Goal: Task Accomplishment & Management: Manage account settings

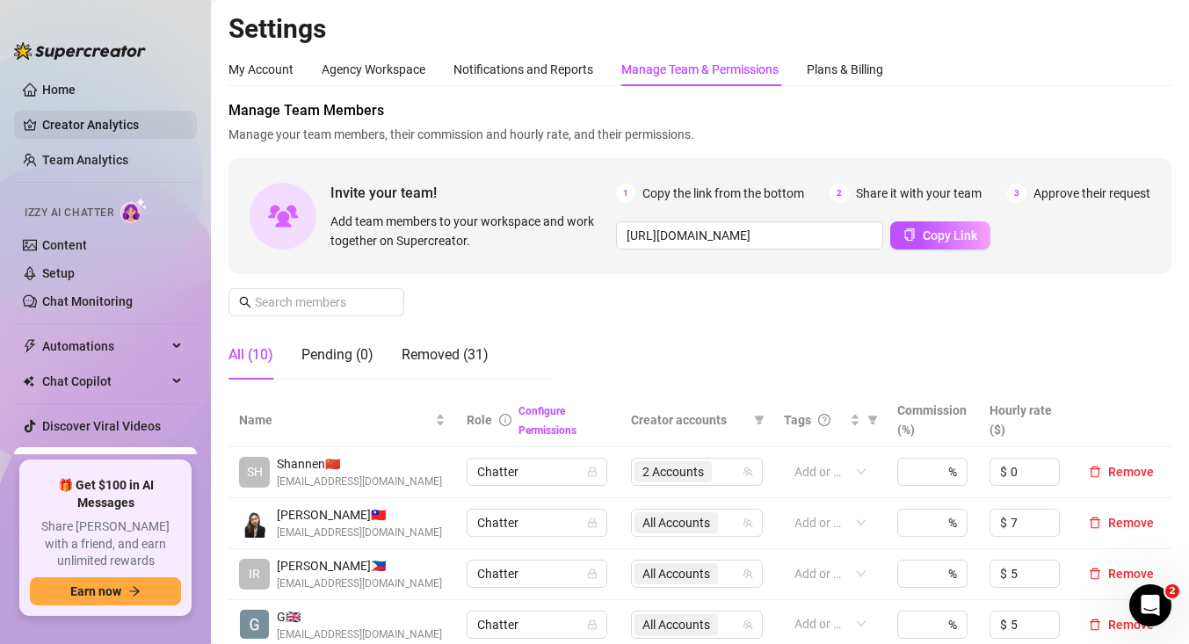
scroll to position [11, 0]
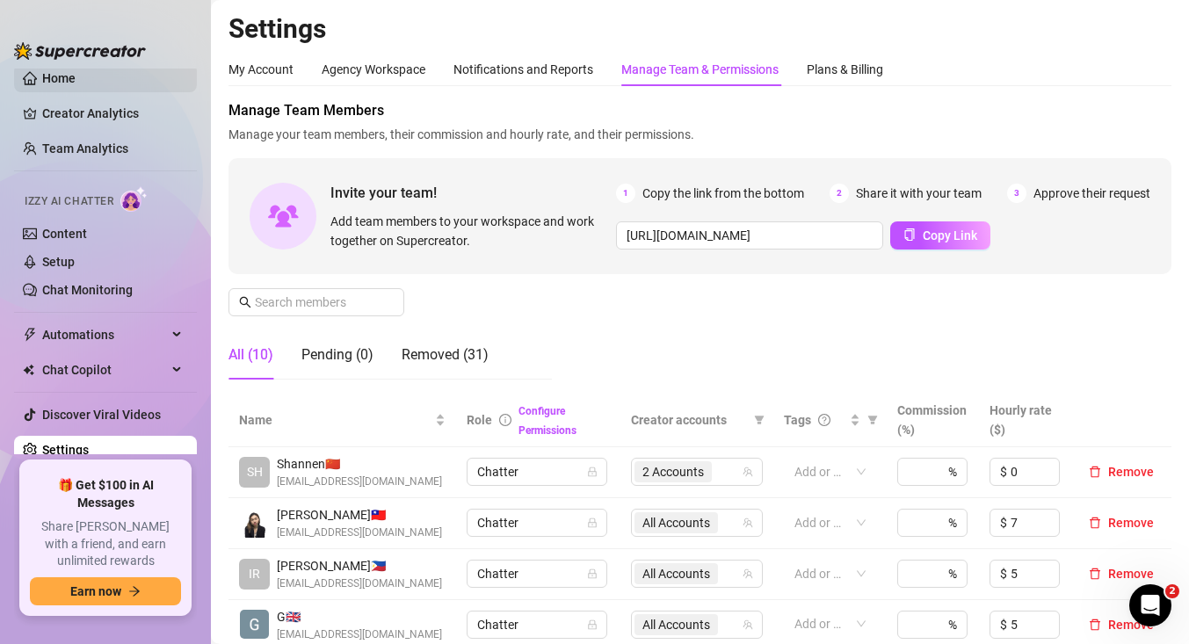
click at [61, 81] on link "Home" at bounding box center [58, 78] width 33 height 14
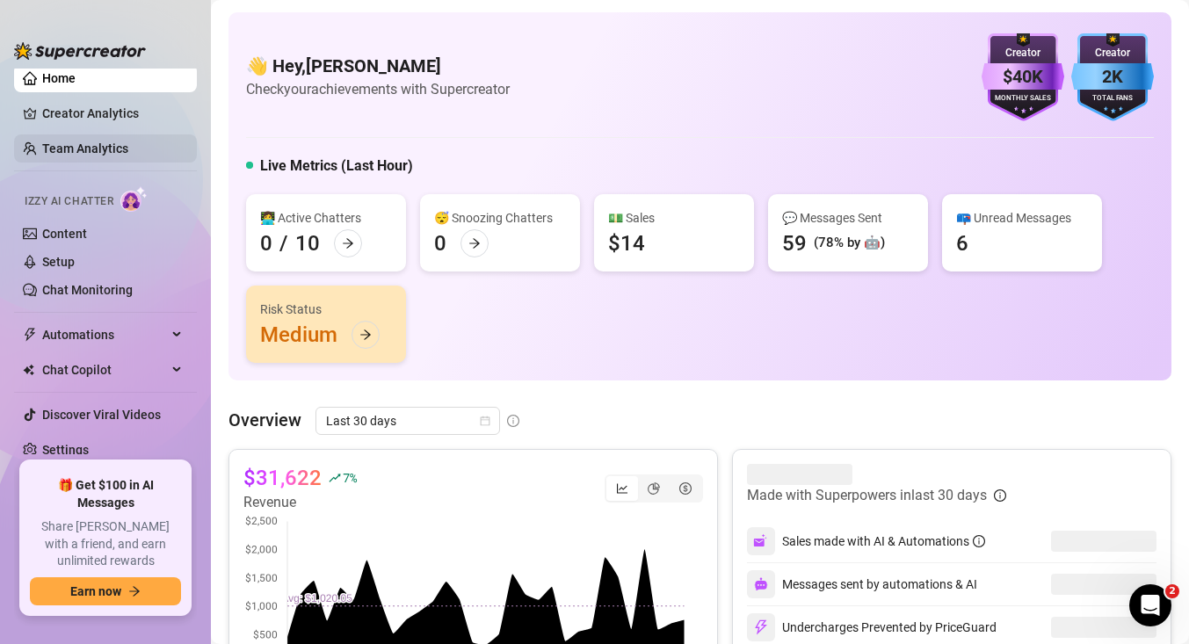
click at [93, 149] on link "Team Analytics" at bounding box center [85, 149] width 86 height 14
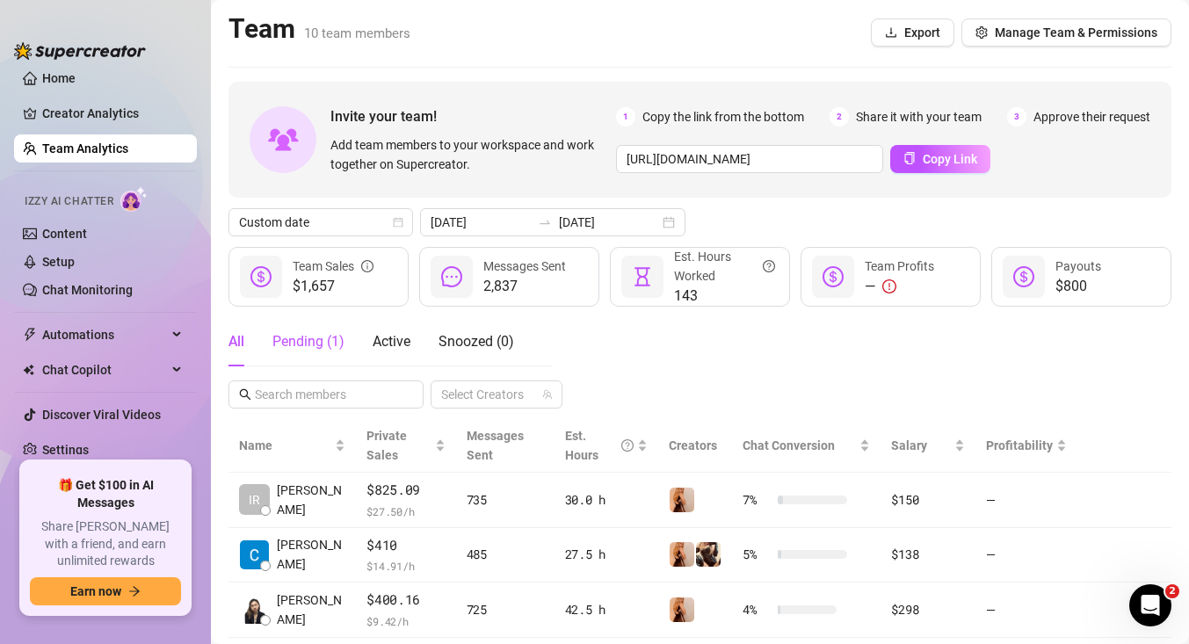
click at [321, 347] on div "Pending ( 1 )" at bounding box center [308, 341] width 72 height 21
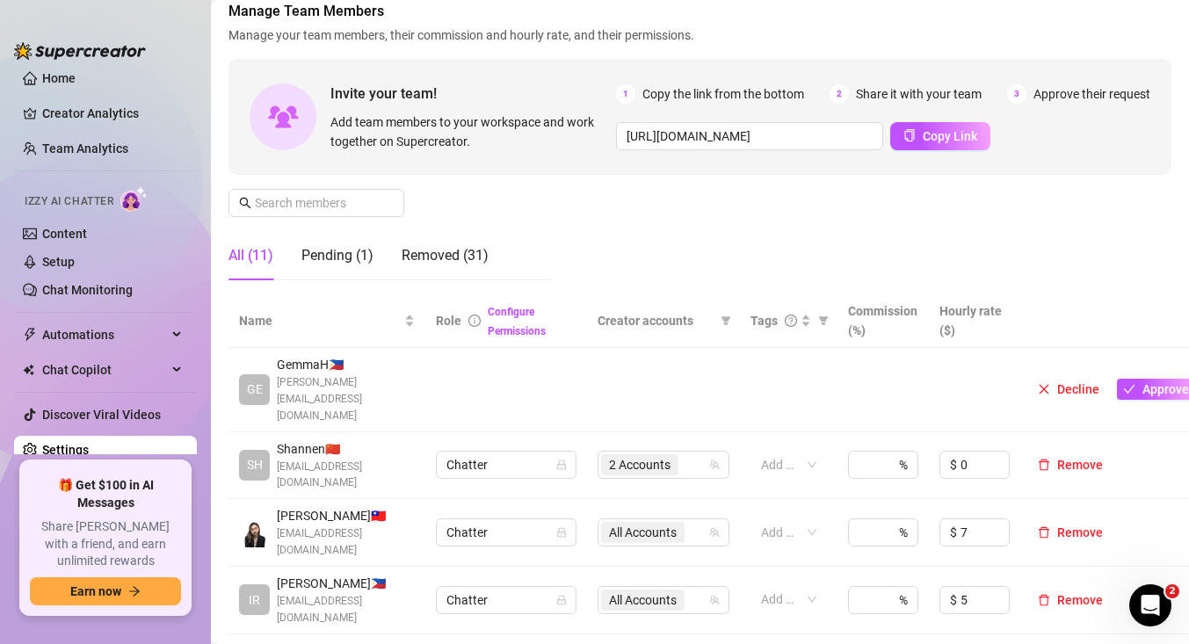
scroll to position [101, 0]
click at [1148, 381] on span "Approve" at bounding box center [1166, 388] width 47 height 14
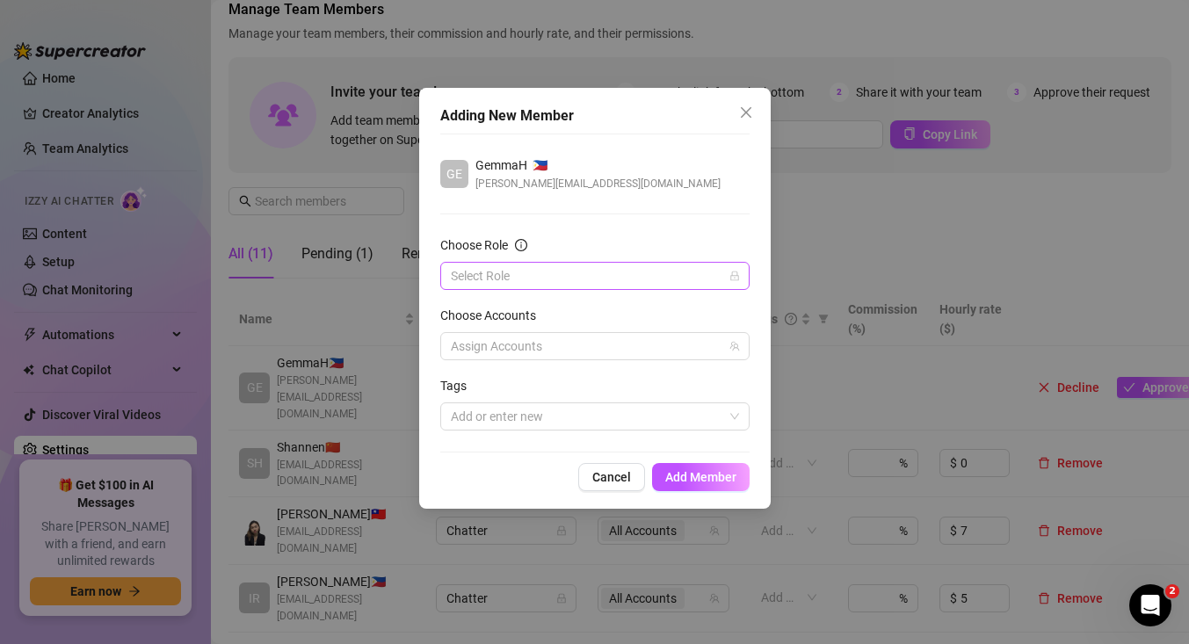
click at [613, 276] on input "Choose Role" at bounding box center [587, 276] width 272 height 26
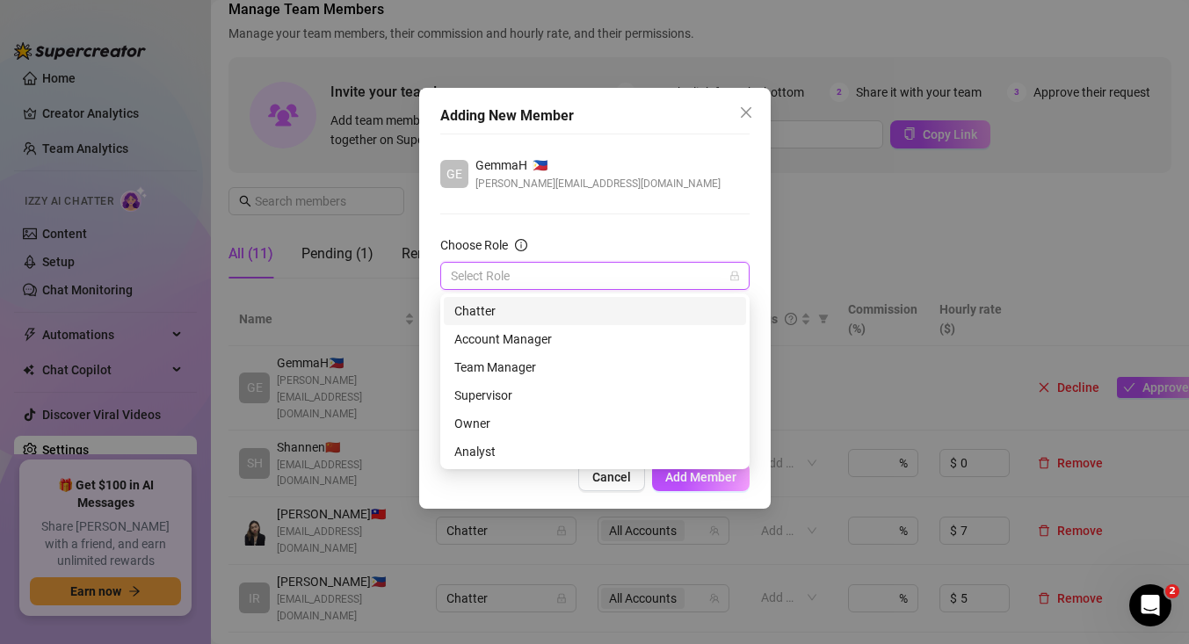
click at [607, 305] on div "Chatter" at bounding box center [594, 310] width 281 height 19
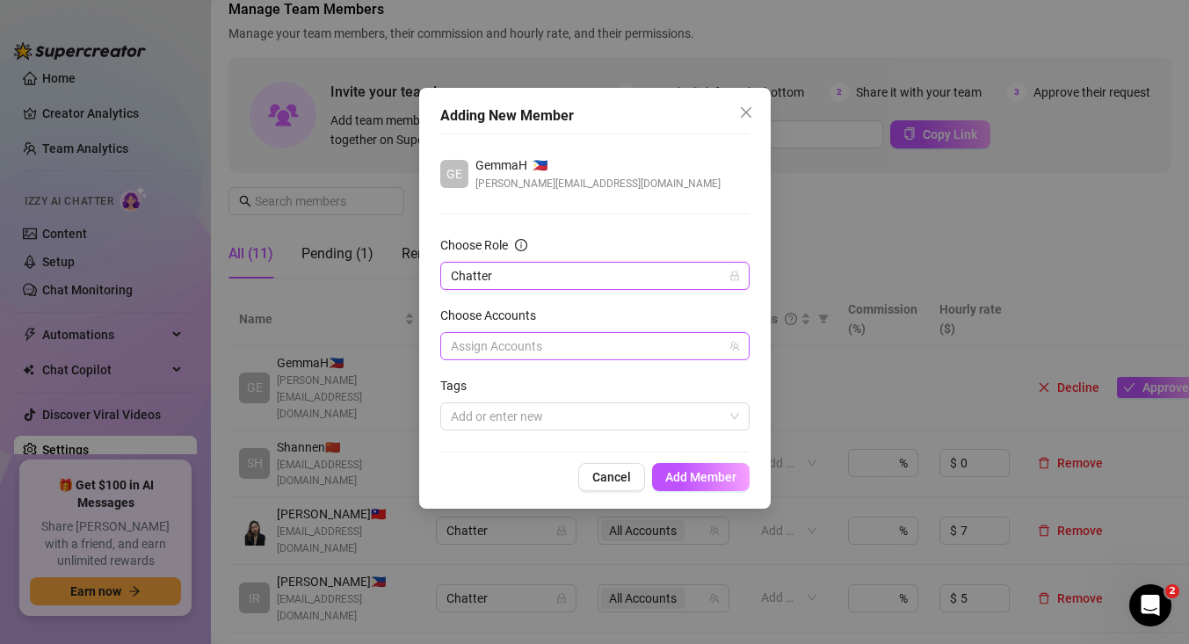
click at [628, 356] on div at bounding box center [586, 346] width 284 height 25
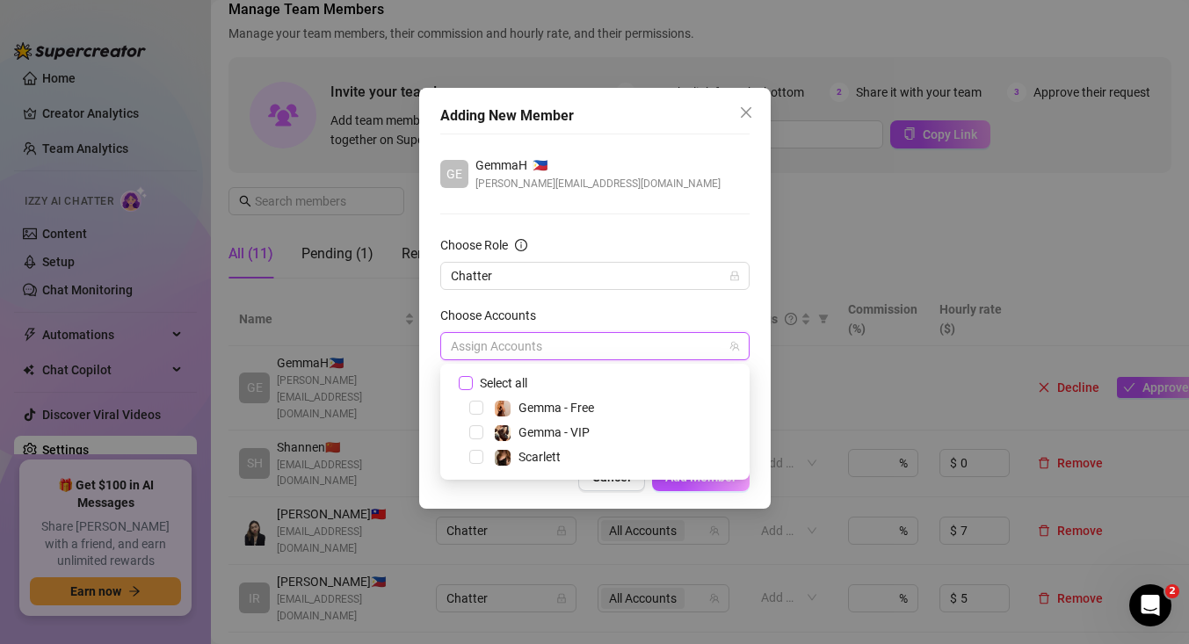
click at [470, 382] on input "Select all" at bounding box center [465, 382] width 12 height 12
checkbox input "true"
click at [624, 182] on div "GE [PERSON_NAME] 🇵🇭 [PERSON_NAME][EMAIL_ADDRESS][DOMAIN_NAME]" at bounding box center [594, 174] width 309 height 37
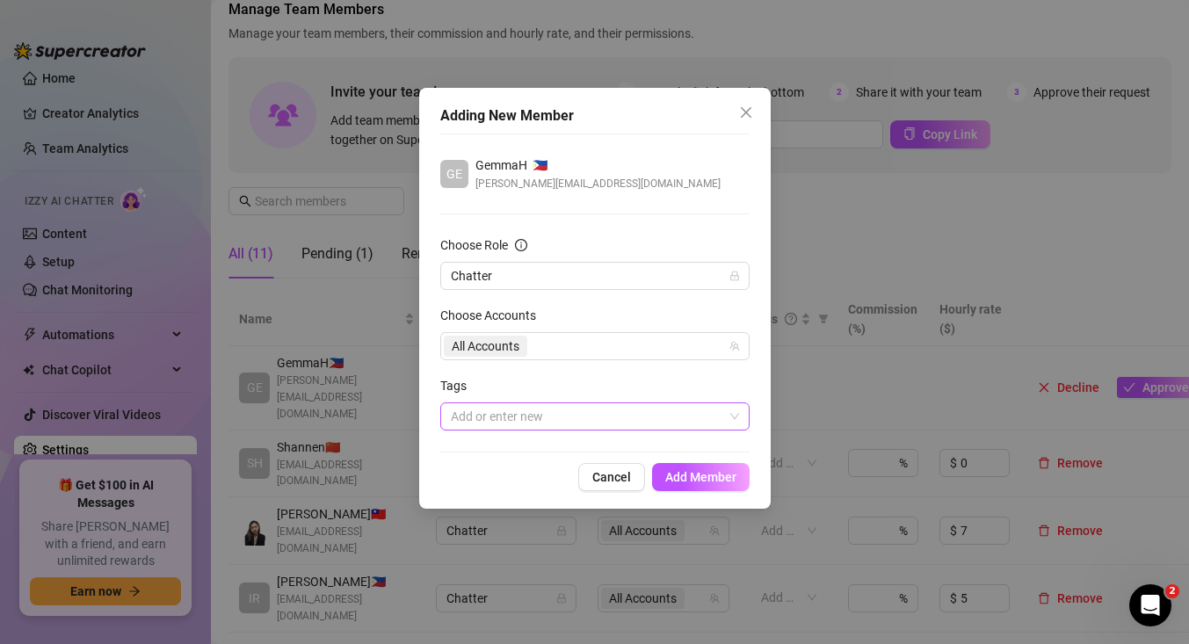
click at [664, 423] on div at bounding box center [586, 416] width 284 height 25
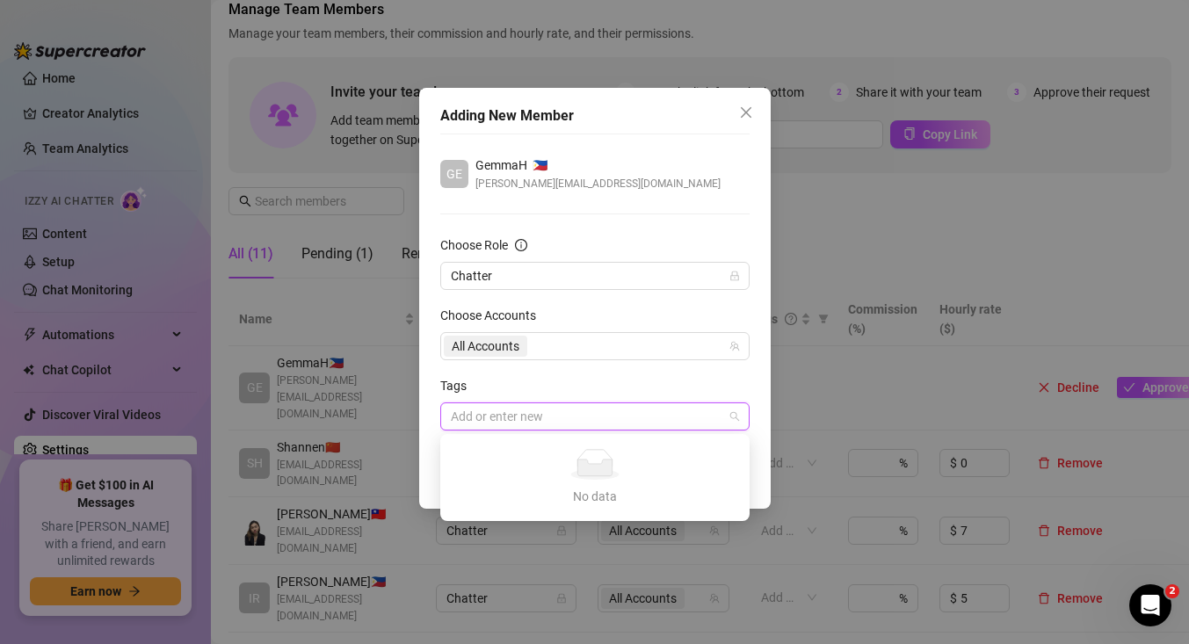
click at [664, 423] on div at bounding box center [586, 416] width 284 height 25
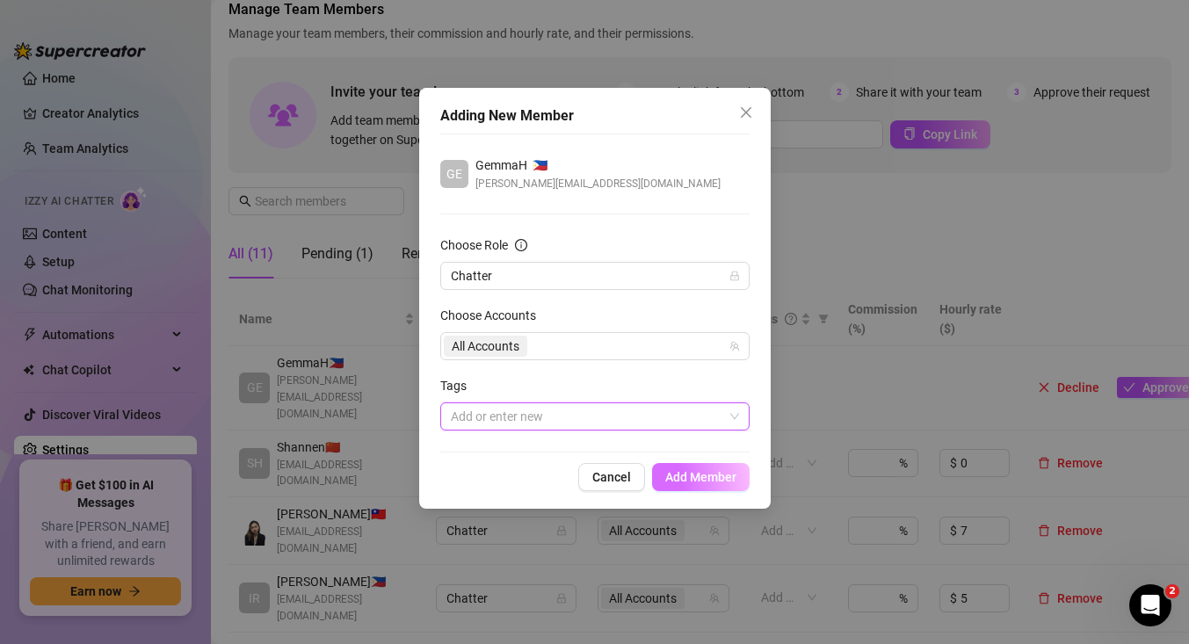
click at [702, 477] on span "Add Member" at bounding box center [700, 477] width 71 height 14
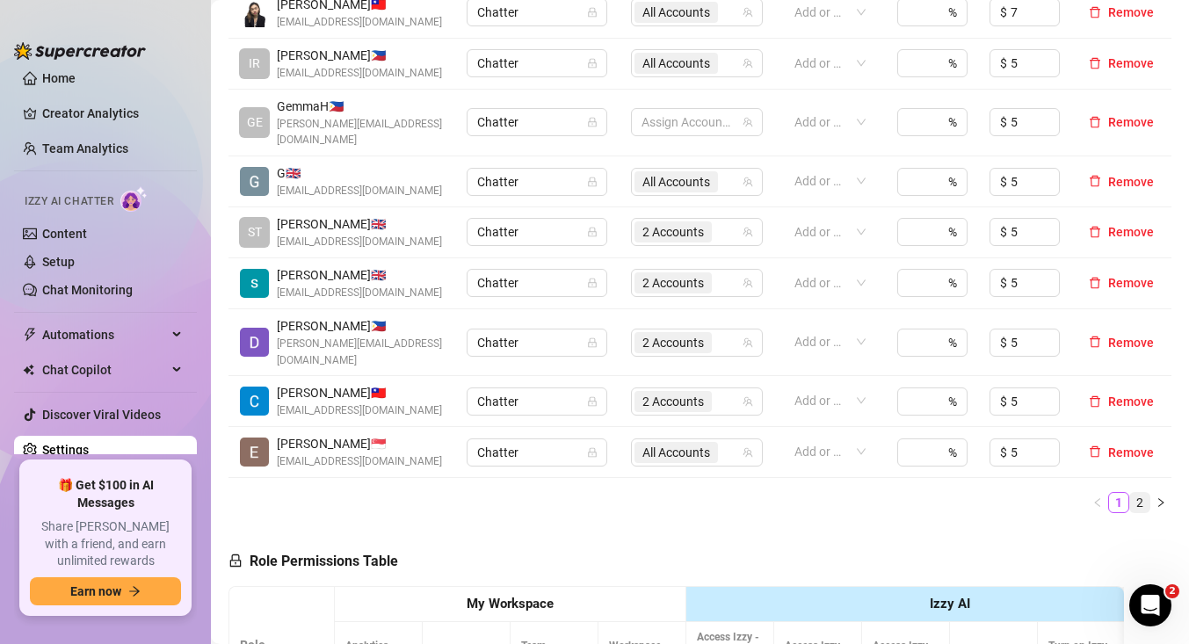
scroll to position [505, 0]
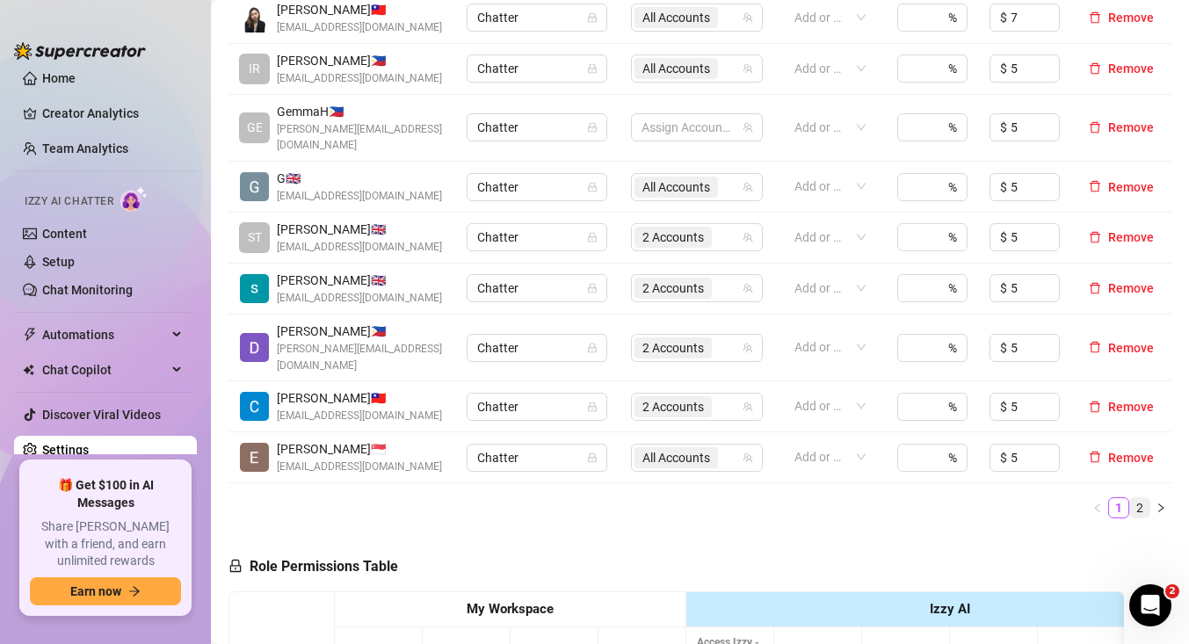
click at [1139, 498] on link "2" at bounding box center [1139, 507] width 19 height 19
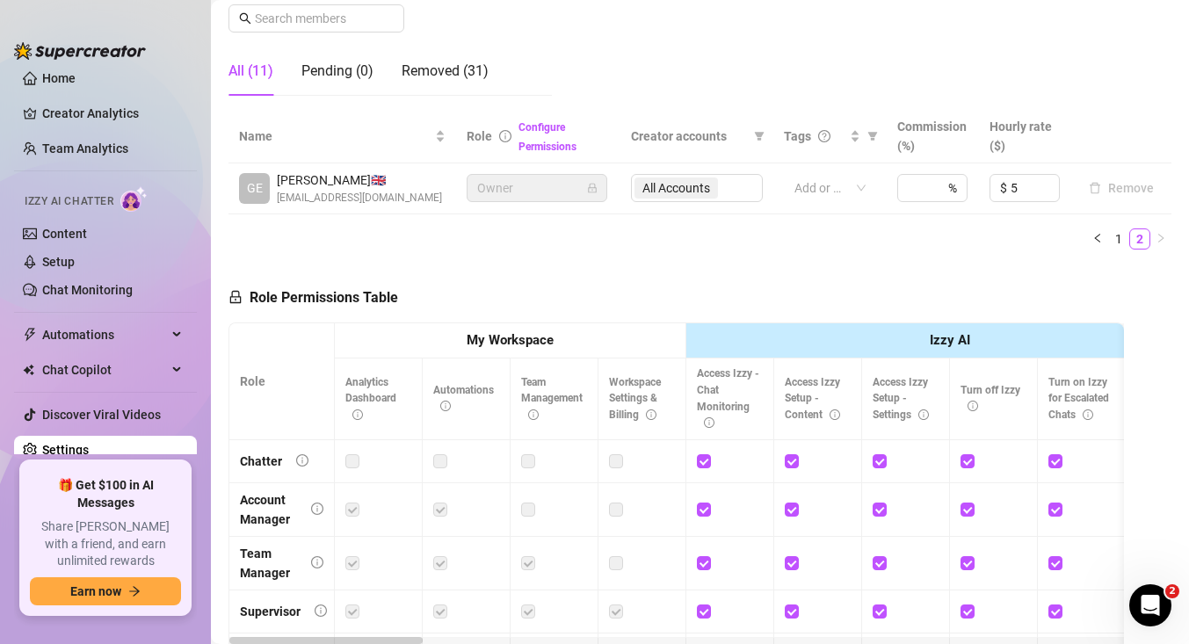
scroll to position [279, 0]
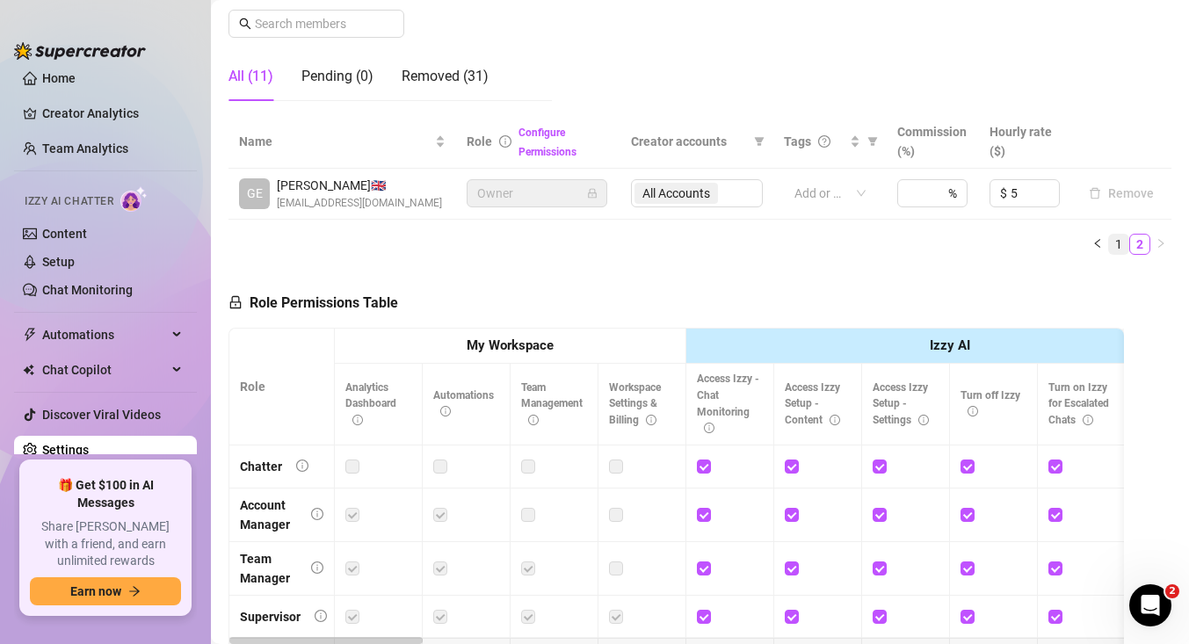
click at [1121, 244] on link "1" at bounding box center [1118, 244] width 19 height 19
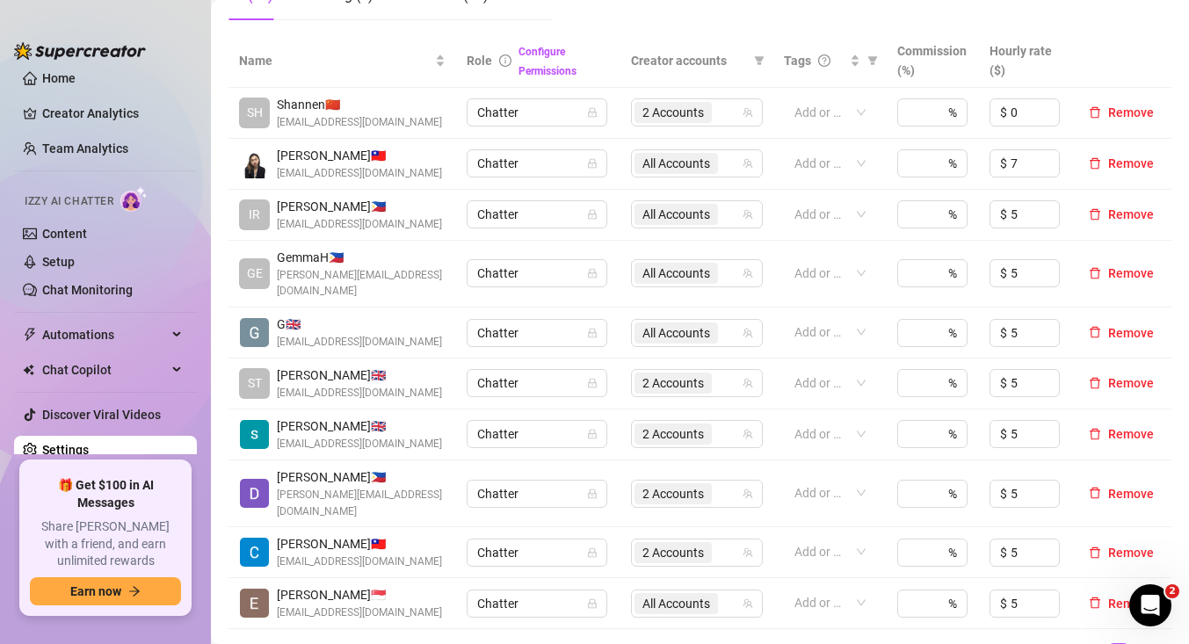
scroll to position [357, 0]
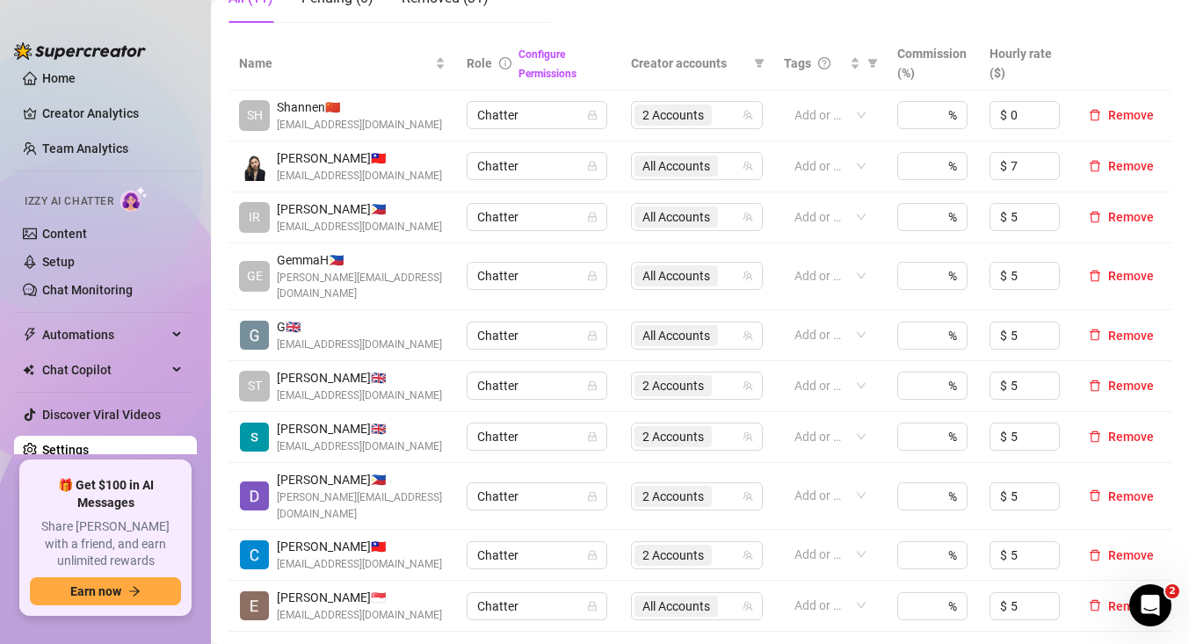
click at [256, 167] on img at bounding box center [254, 166] width 29 height 29
click at [297, 158] on span "[PERSON_NAME] 🇹🇼" at bounding box center [359, 158] width 165 height 19
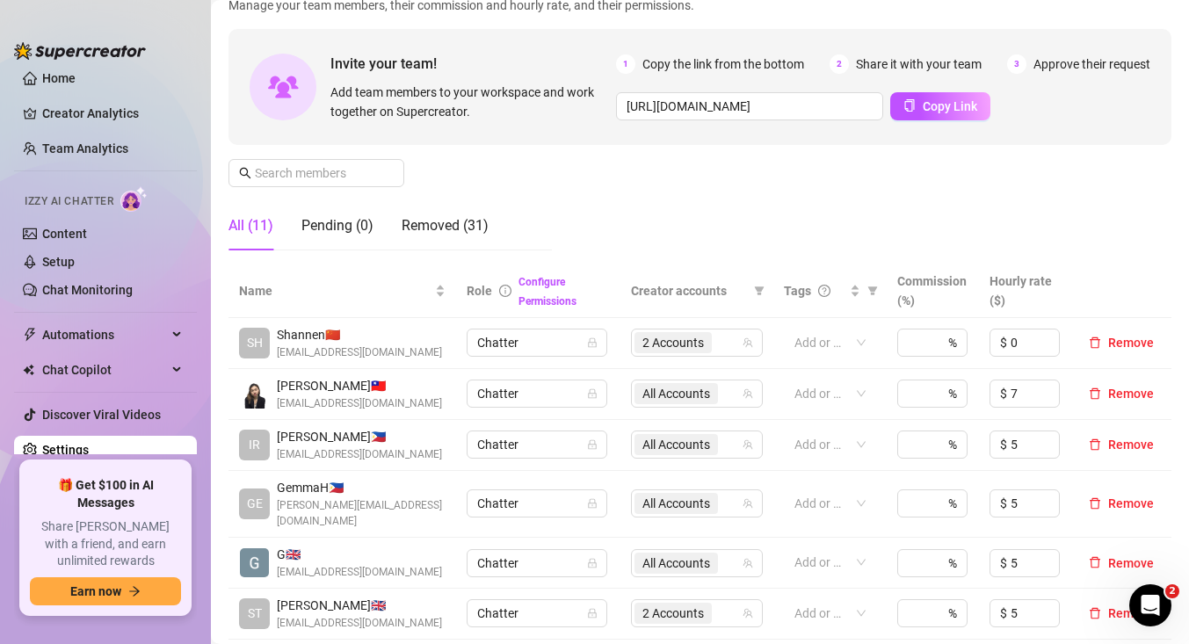
scroll to position [140, 0]
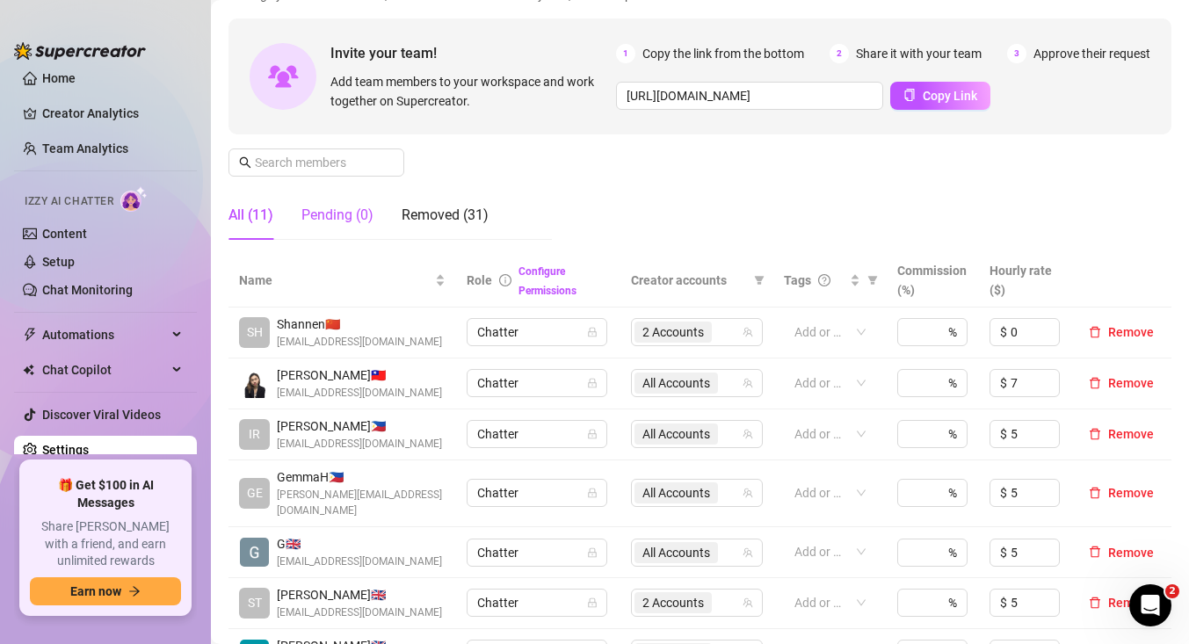
click at [352, 222] on div "Pending (0)" at bounding box center [337, 215] width 72 height 21
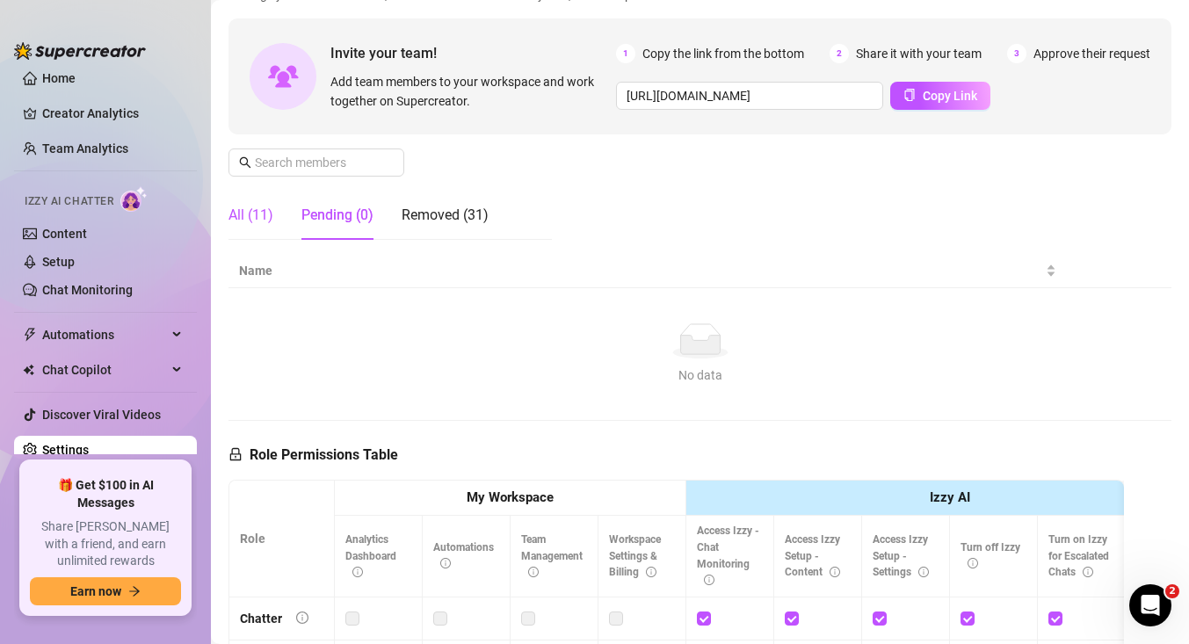
click at [258, 214] on div "All (11)" at bounding box center [251, 215] width 45 height 21
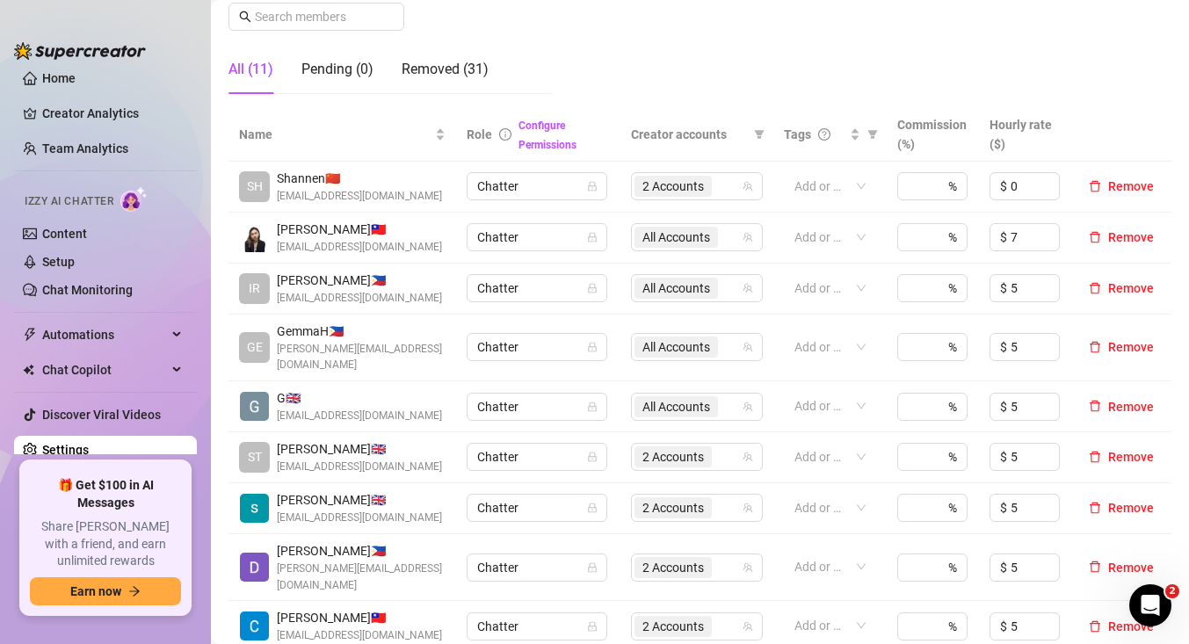
scroll to position [287, 0]
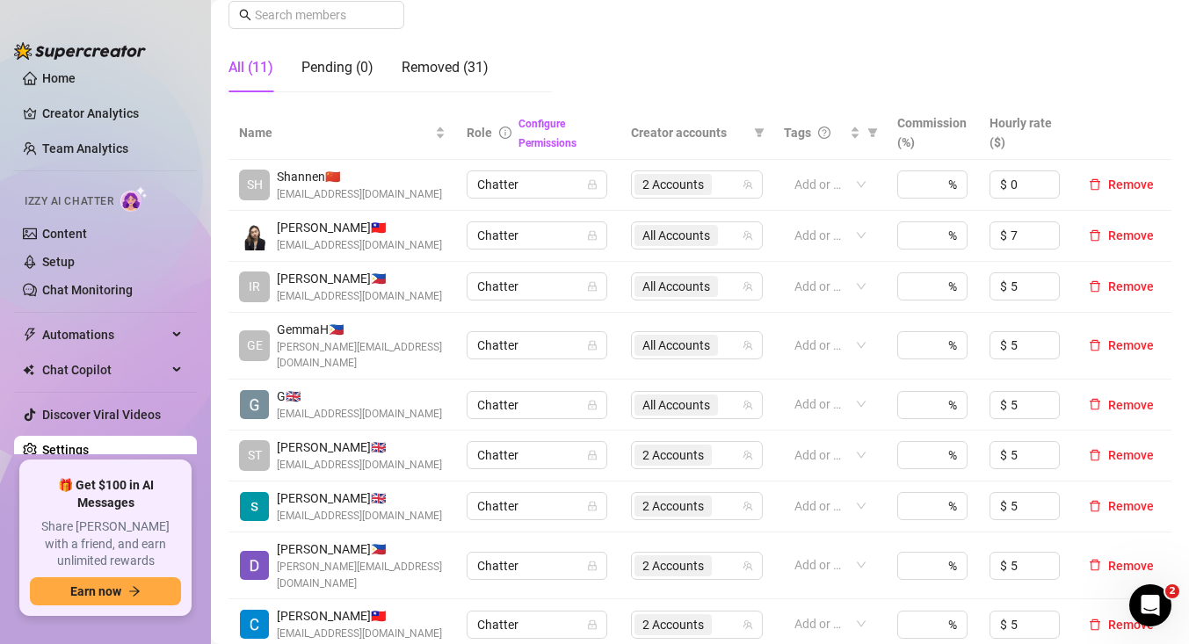
click at [265, 231] on img at bounding box center [254, 235] width 29 height 29
click at [297, 231] on span "[PERSON_NAME] 🇹🇼" at bounding box center [359, 227] width 165 height 19
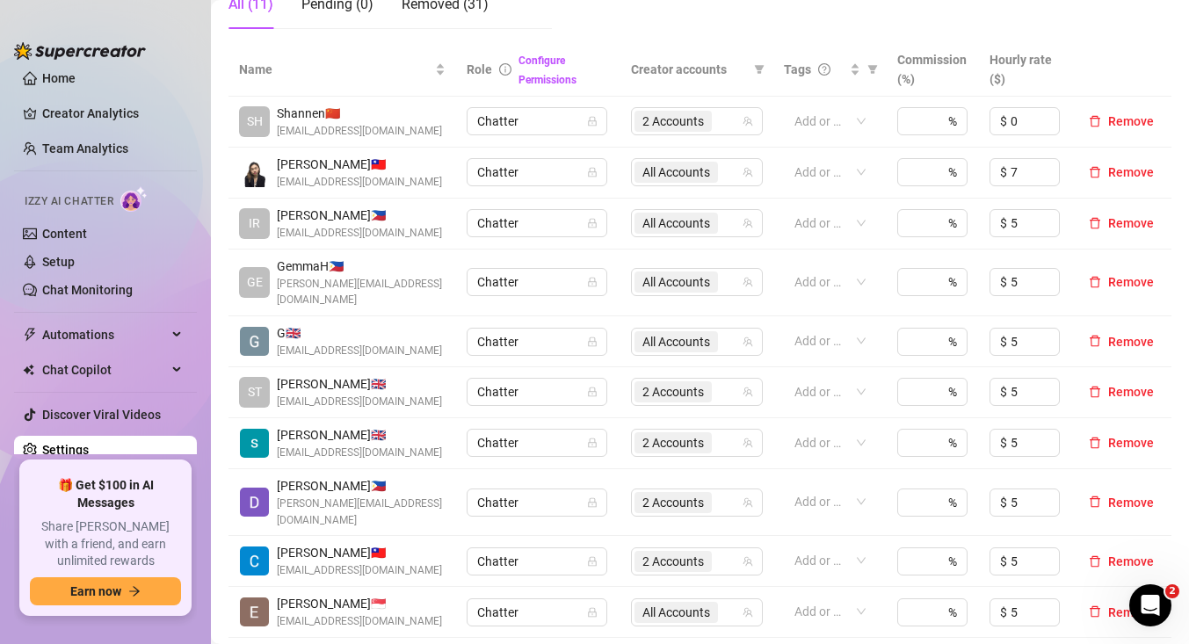
scroll to position [353, 0]
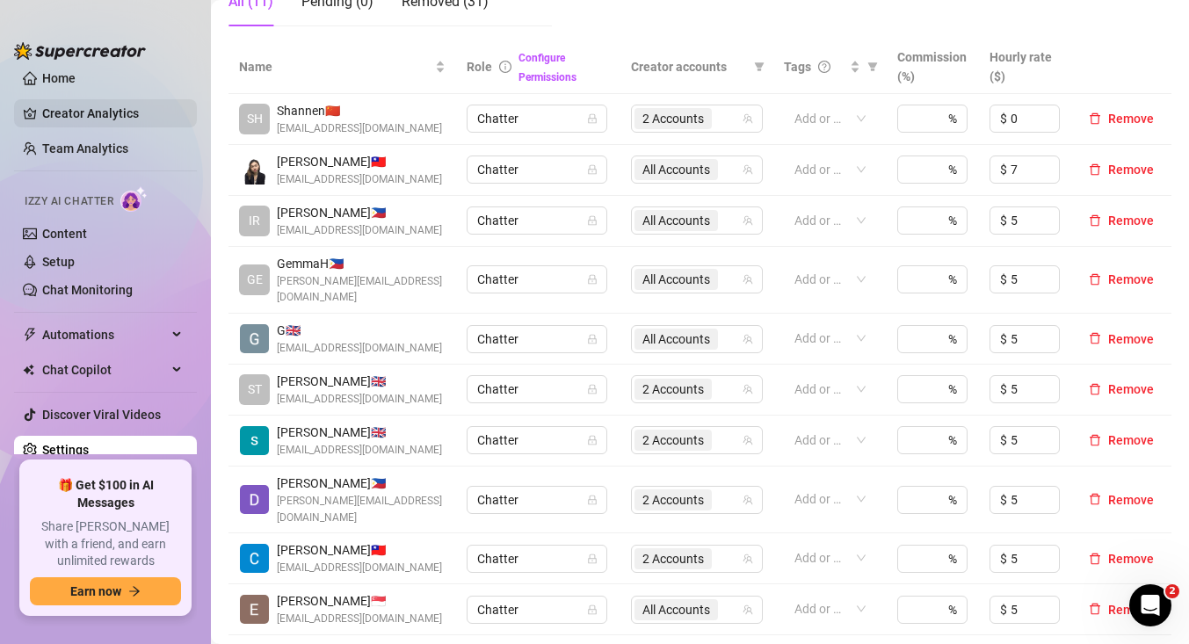
click at [93, 116] on link "Creator Analytics" at bounding box center [112, 113] width 141 height 28
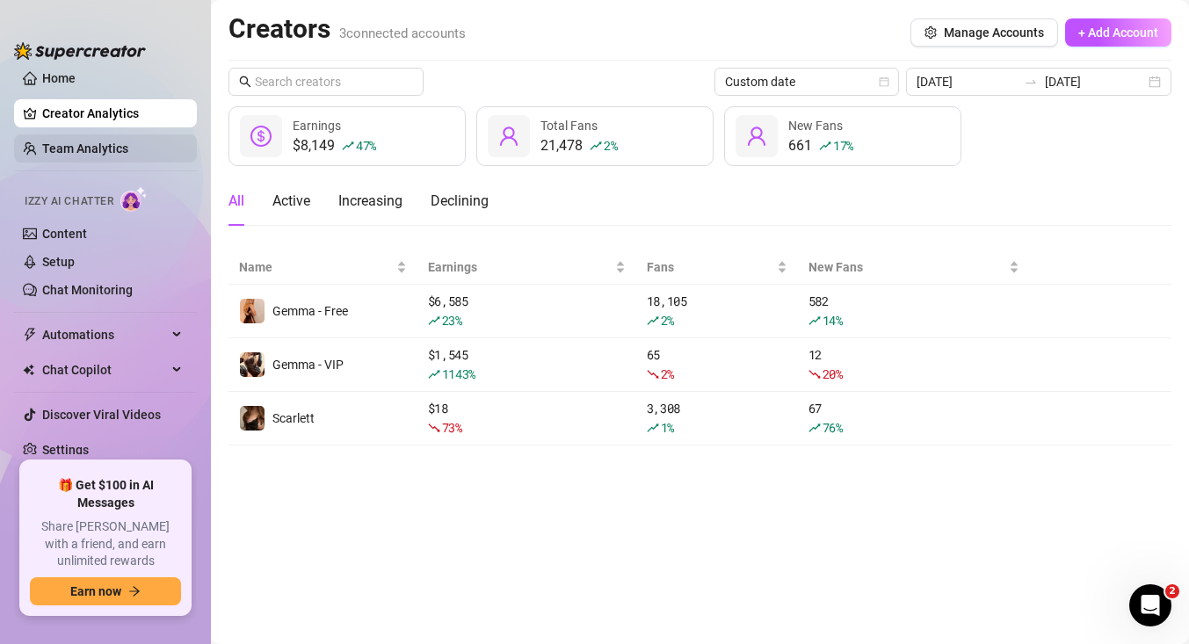
click at [120, 142] on link "Team Analytics" at bounding box center [85, 149] width 86 height 14
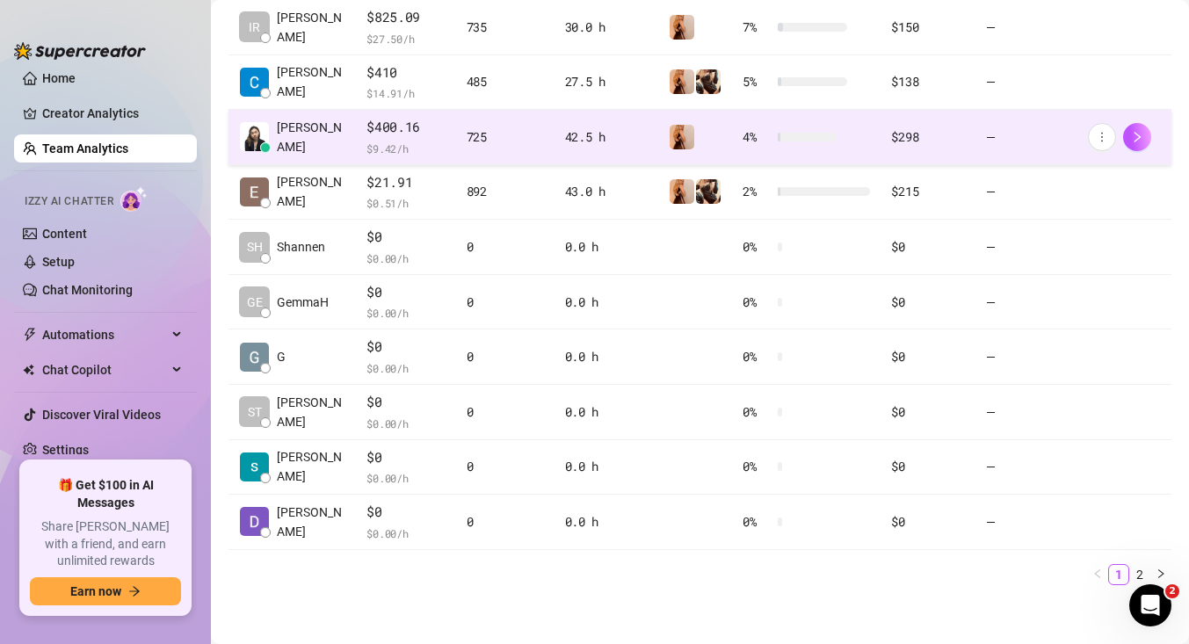
scroll to position [480, 0]
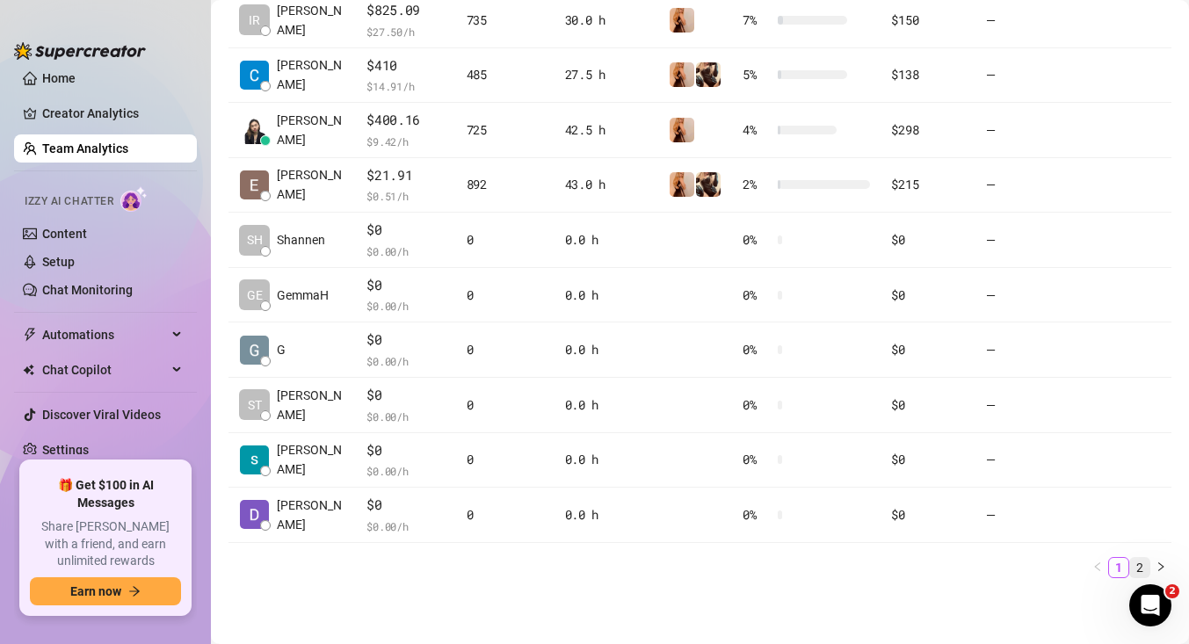
click at [1142, 562] on link "2" at bounding box center [1139, 567] width 19 height 19
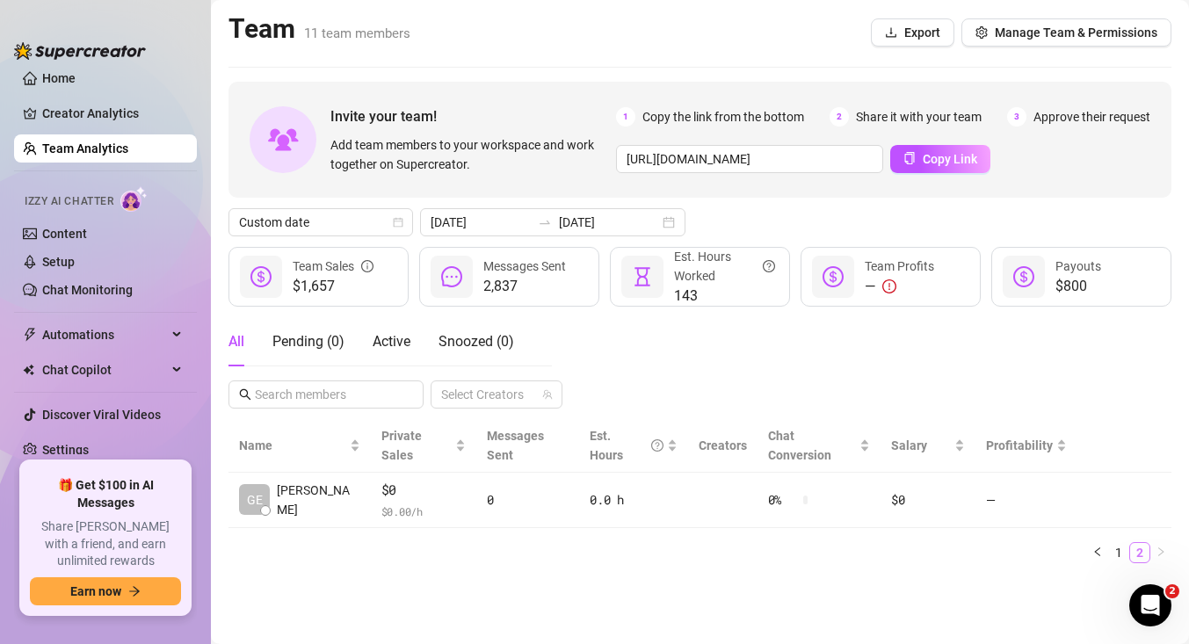
scroll to position [0, 0]
click at [1119, 543] on link "1" at bounding box center [1118, 552] width 19 height 19
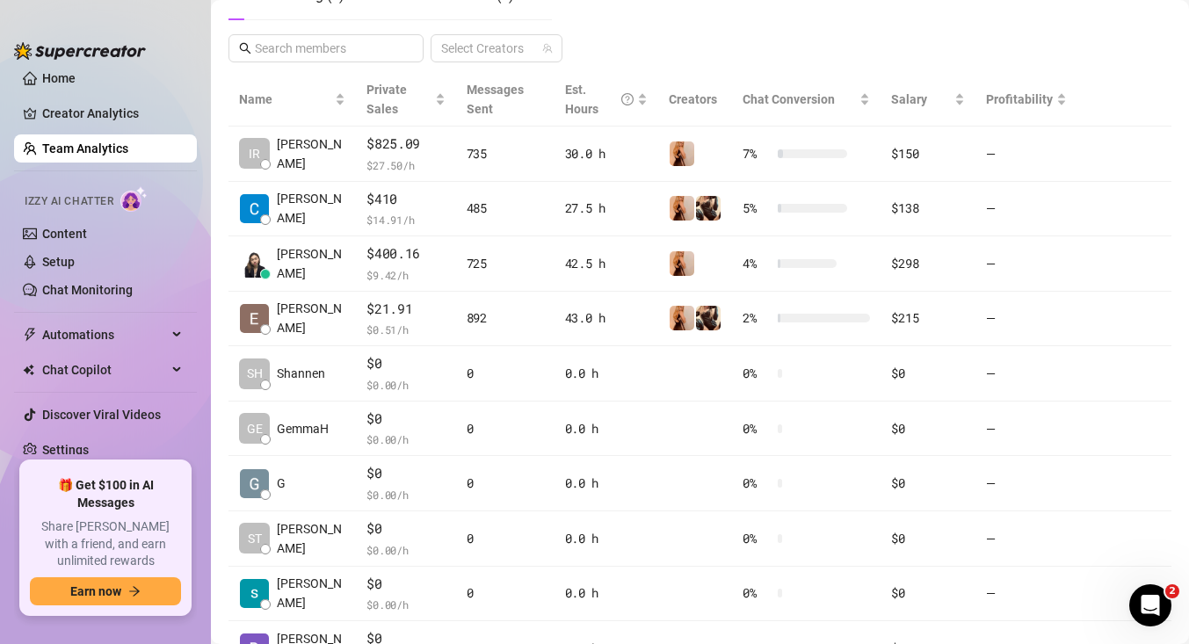
scroll to position [349, 0]
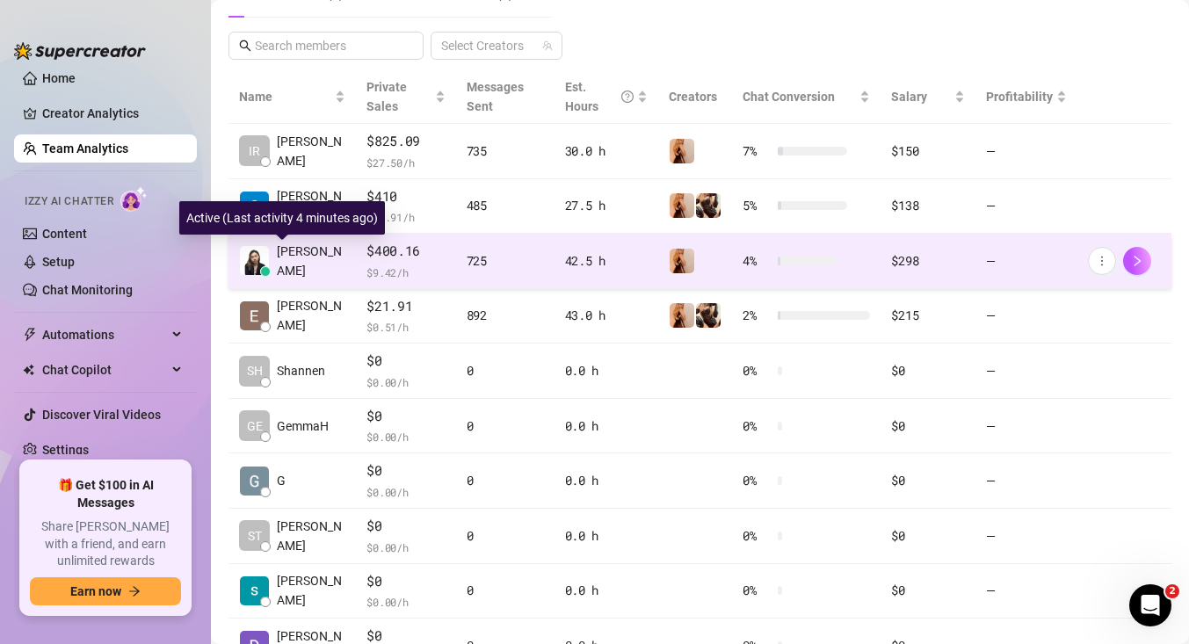
click at [295, 271] on div "[PERSON_NAME]" at bounding box center [292, 261] width 106 height 39
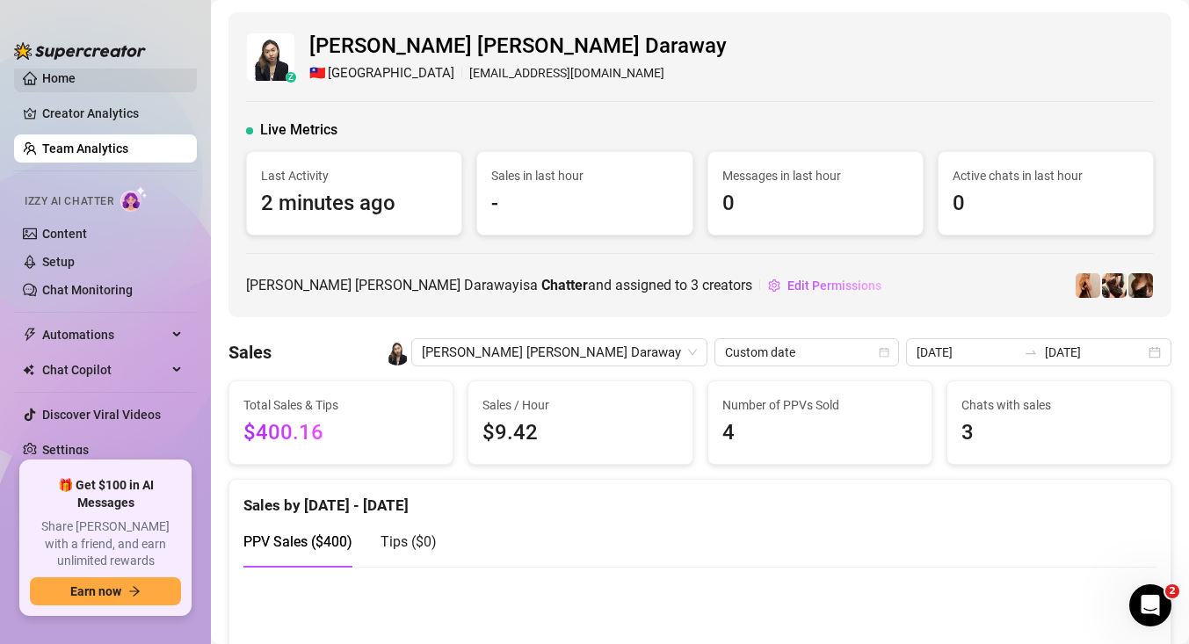
click at [53, 78] on link "Home" at bounding box center [58, 78] width 33 height 14
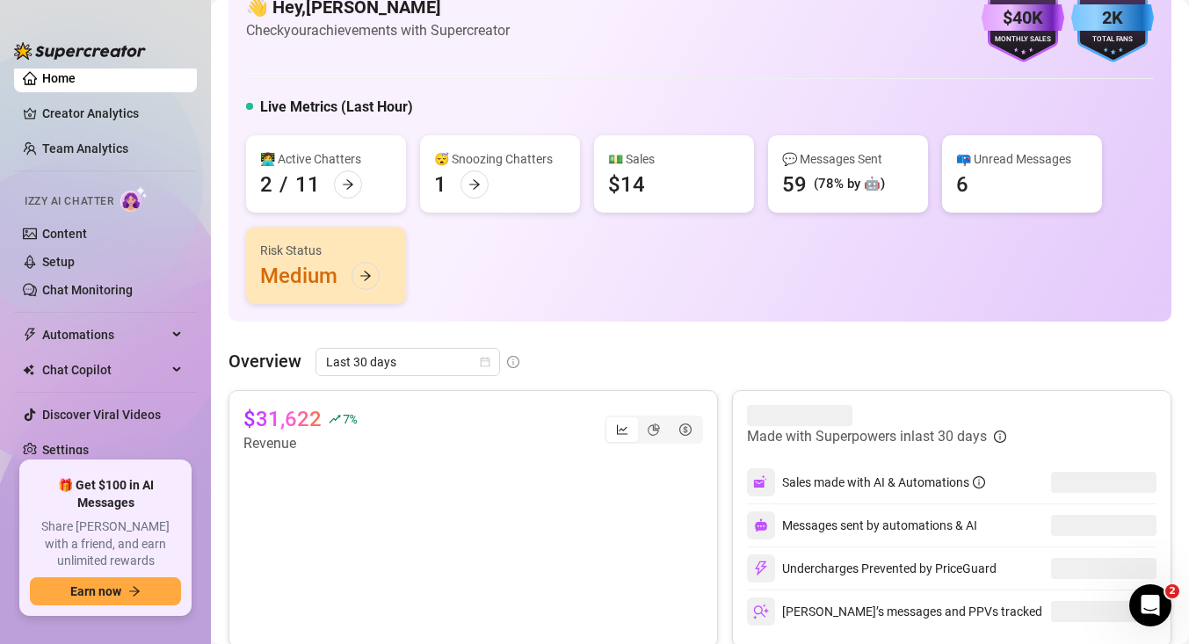
scroll to position [62, 0]
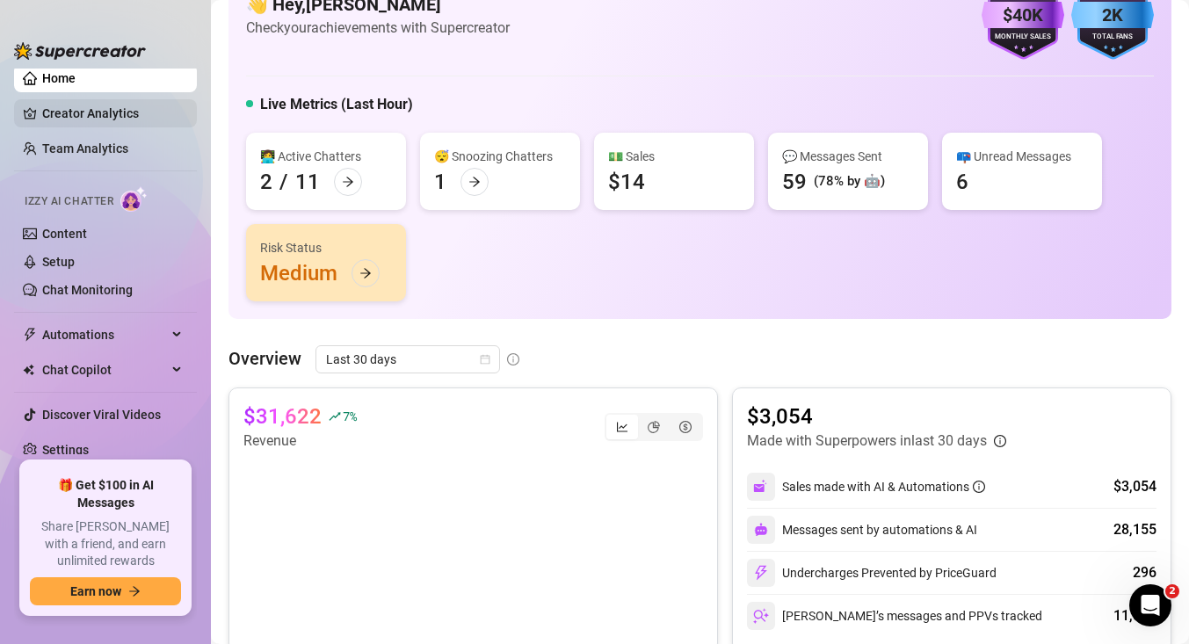
click at [127, 116] on link "Creator Analytics" at bounding box center [112, 113] width 141 height 28
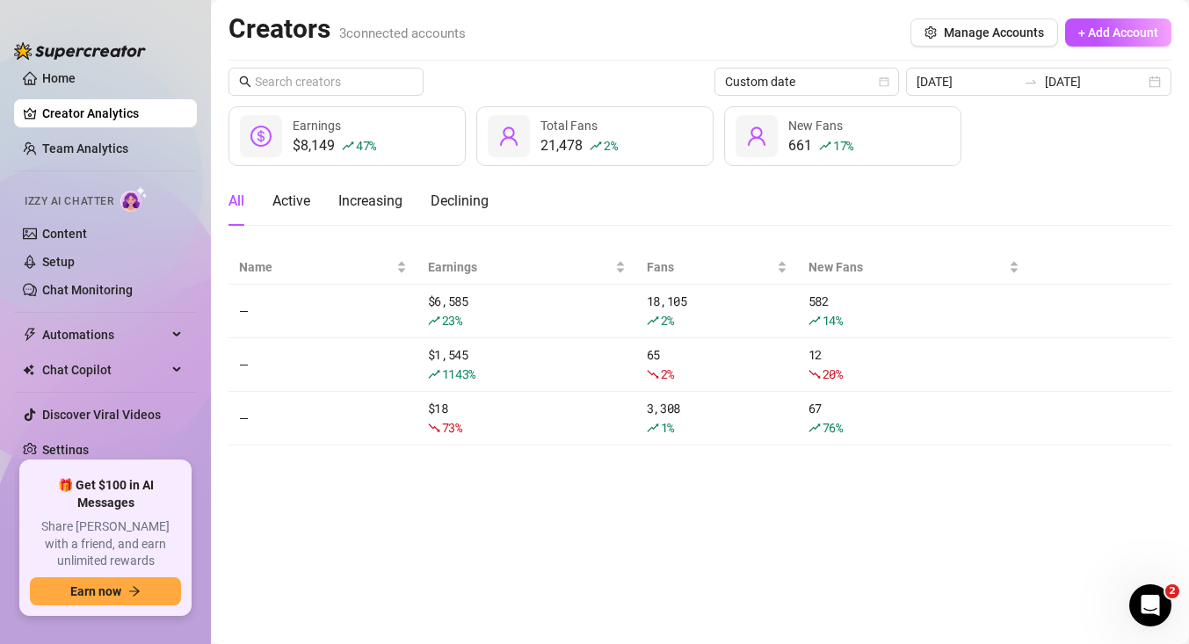
scroll to position [11, 0]
click at [1150, 91] on div "[DATE] [DATE]" at bounding box center [1038, 82] width 265 height 28
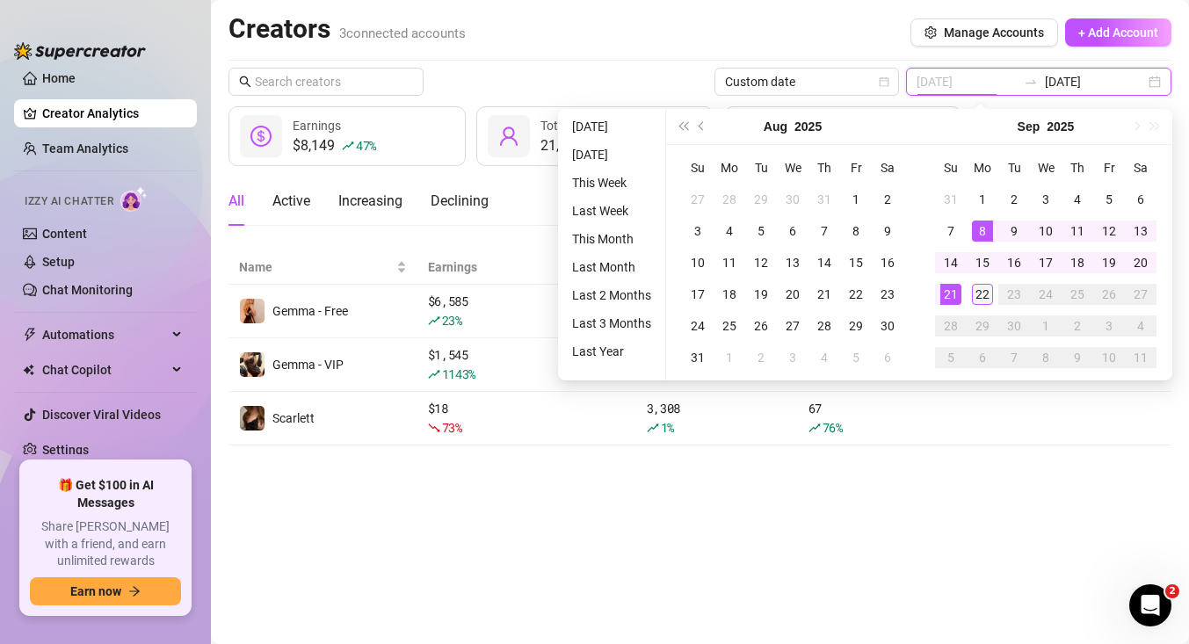
type input "[DATE]"
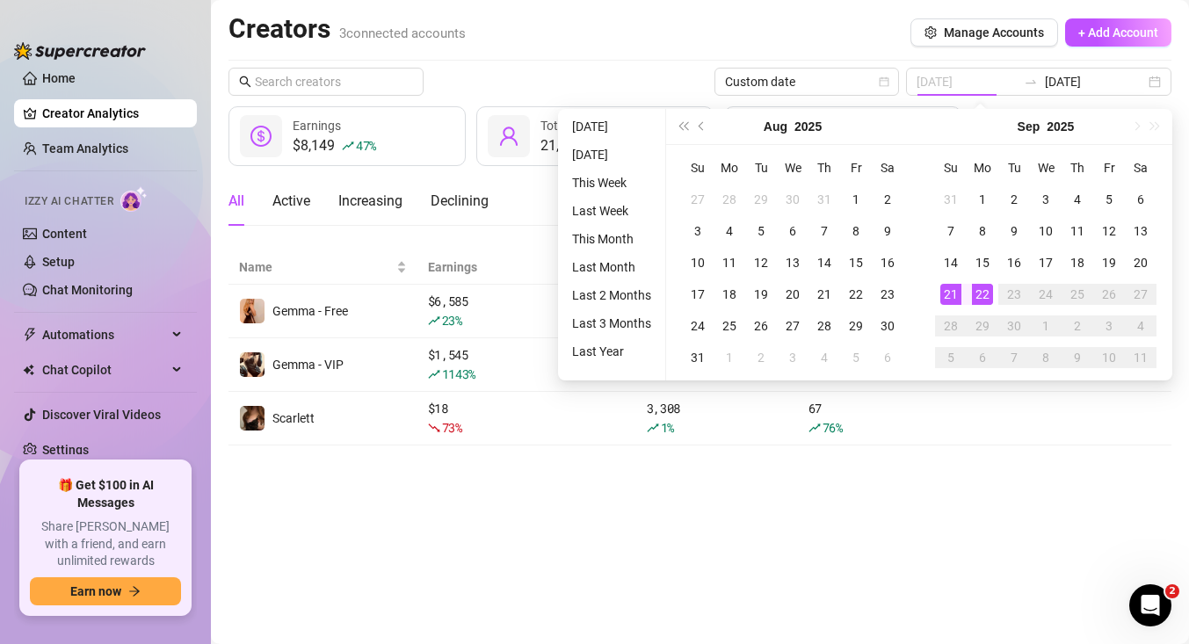
click at [978, 297] on div "22" at bounding box center [982, 294] width 21 height 21
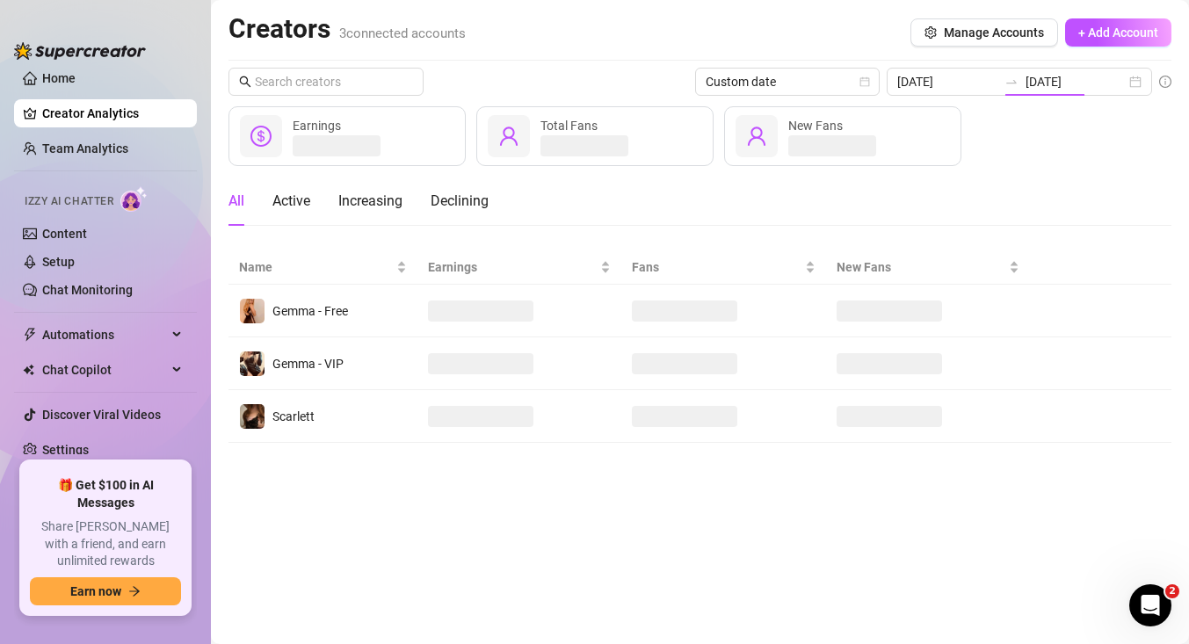
type input "[DATE]"
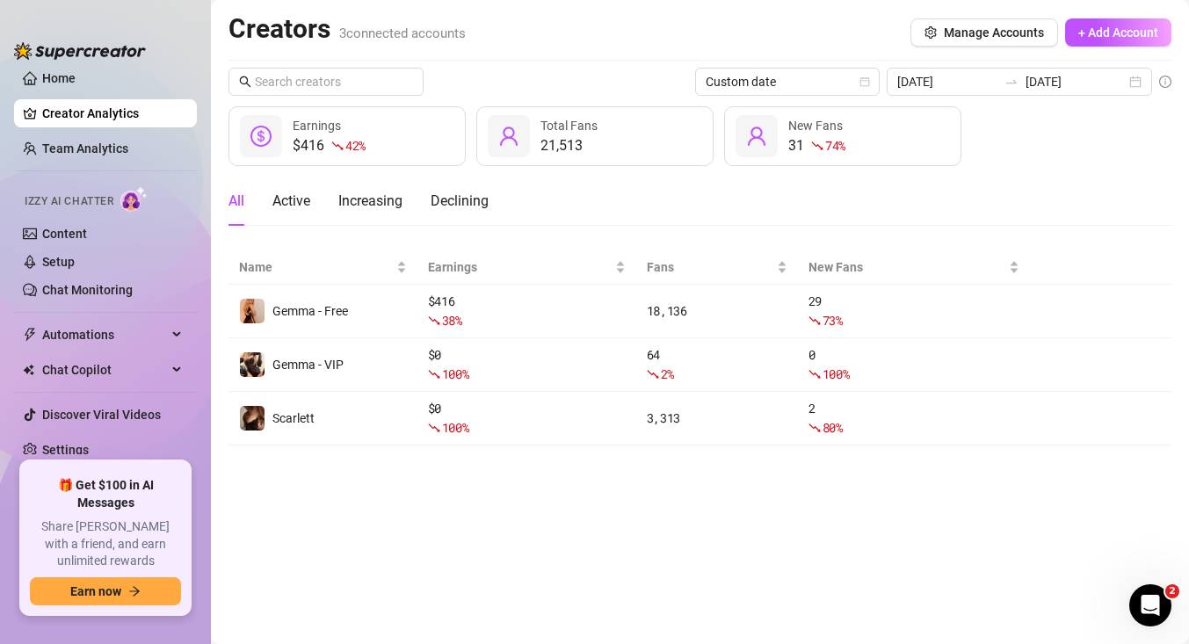
click at [412, 621] on main "Creators 3 connected accounts Manage Accounts + Add Account Custom date [DATE] …" at bounding box center [700, 322] width 978 height 644
